Goal: Task Accomplishment & Management: Manage account settings

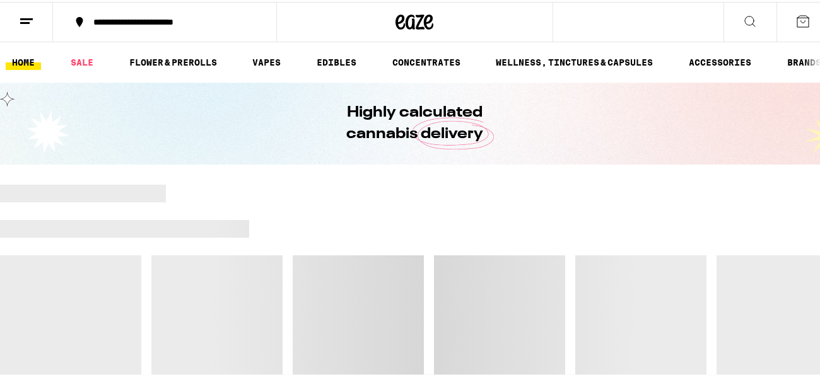
click at [17, 17] on button at bounding box center [26, 21] width 53 height 40
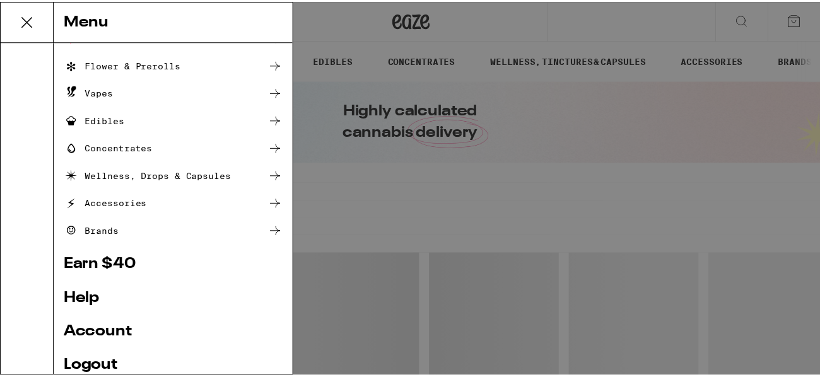
scroll to position [168, 0]
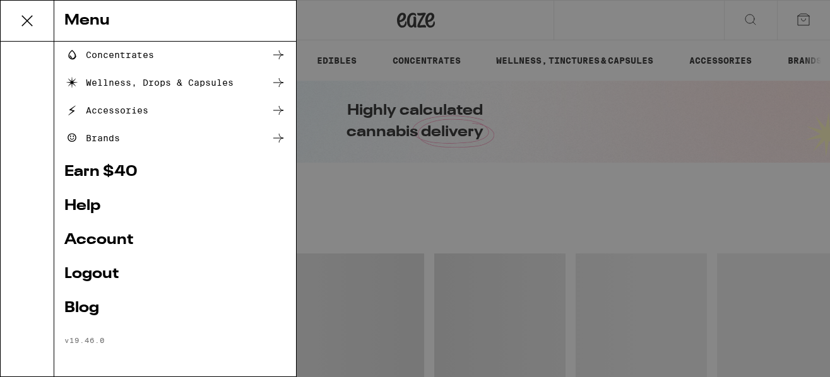
click at [85, 244] on link "Account" at bounding box center [174, 240] width 221 height 15
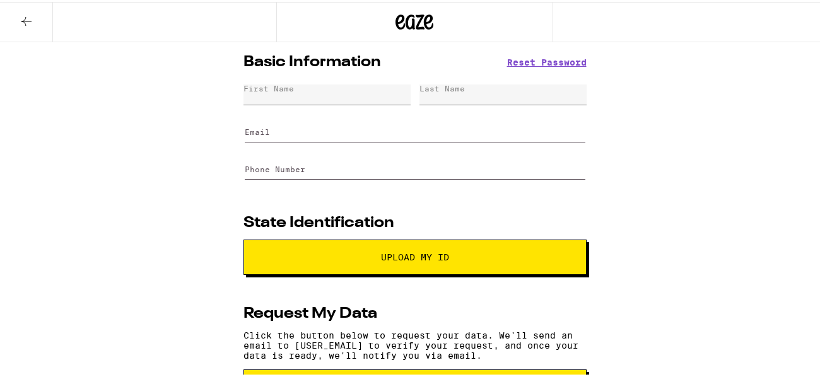
click at [254, 128] on label "Email" at bounding box center [257, 130] width 25 height 8
click at [254, 128] on input "Email" at bounding box center [415, 126] width 341 height 28
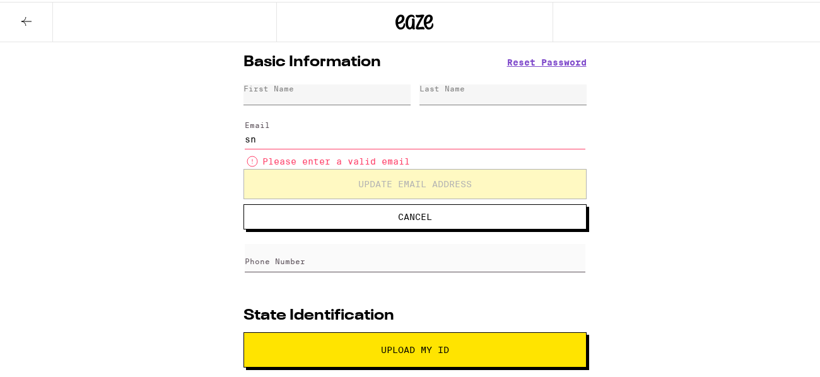
type input "[EMAIL_ADDRESS][DOMAIN_NAME]"
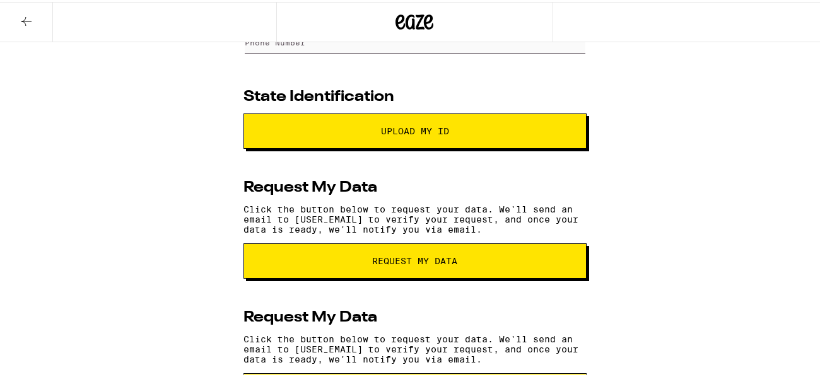
scroll to position [195, 0]
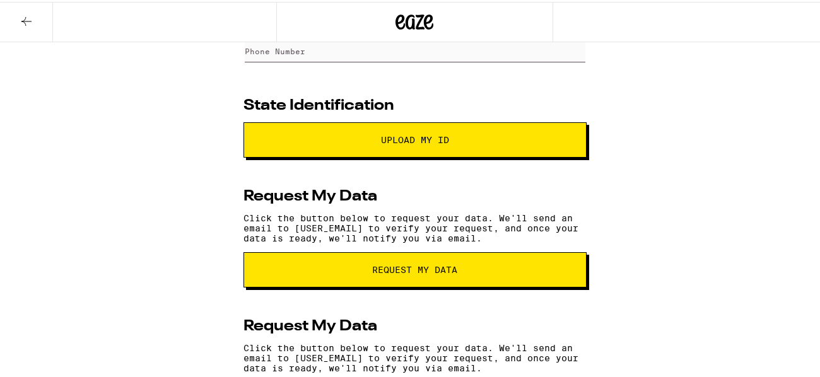
click at [401, 134] on button "Upload My ID" at bounding box center [415, 138] width 343 height 35
click at [393, 143] on span "Upload My ID" at bounding box center [415, 138] width 68 height 9
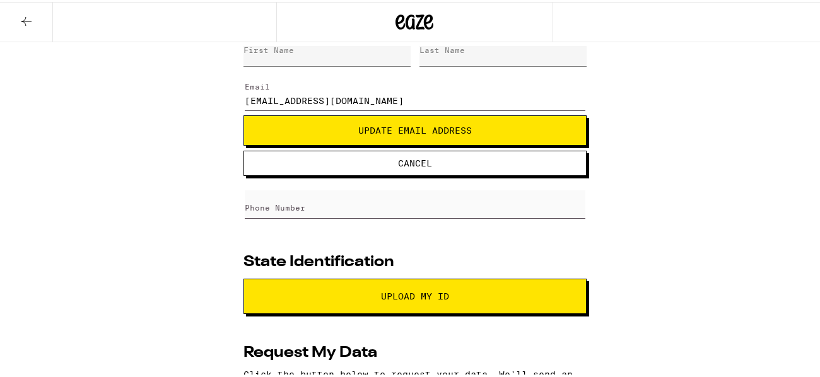
scroll to position [0, 0]
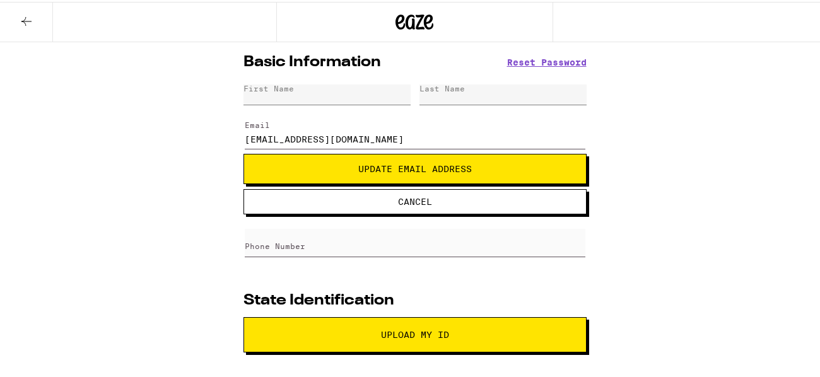
click at [429, 334] on span "Upload My ID" at bounding box center [415, 333] width 68 height 9
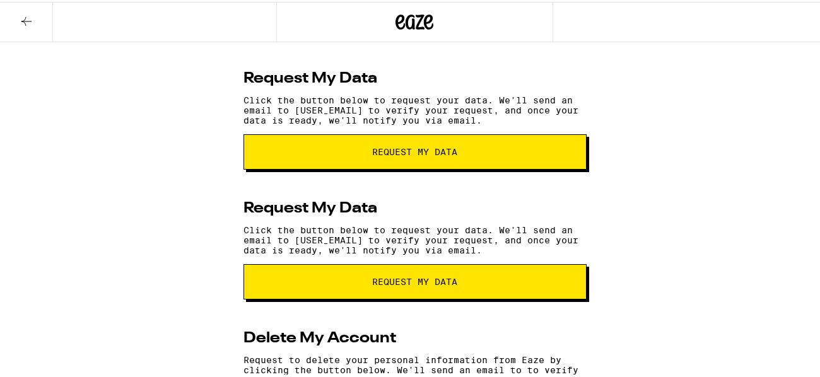
scroll to position [432, 0]
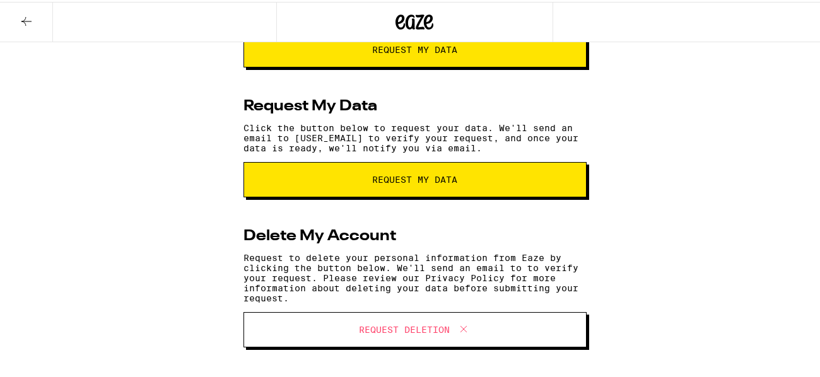
click at [187, 225] on div "Basic Information Reset Password First Name Last Name Email [EMAIL_ADDRESS][DOM…" at bounding box center [415, 1] width 830 height 752
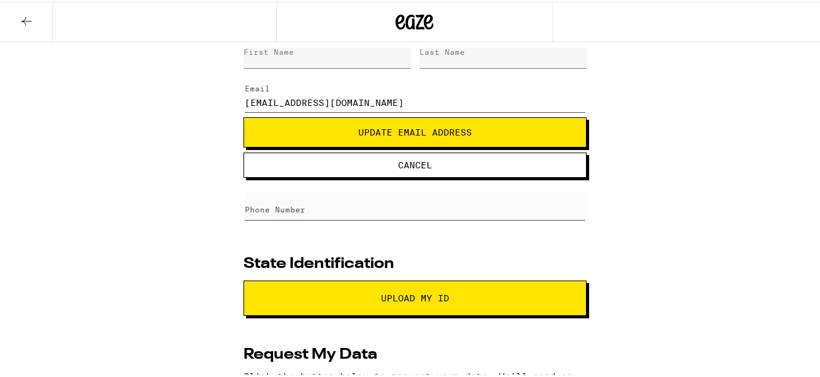
scroll to position [0, 0]
